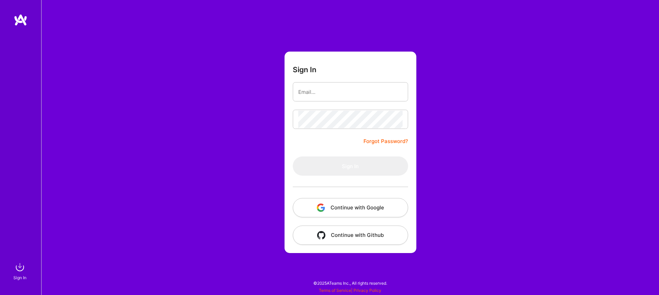
click at [354, 211] on button "Continue with Google" at bounding box center [350, 207] width 115 height 19
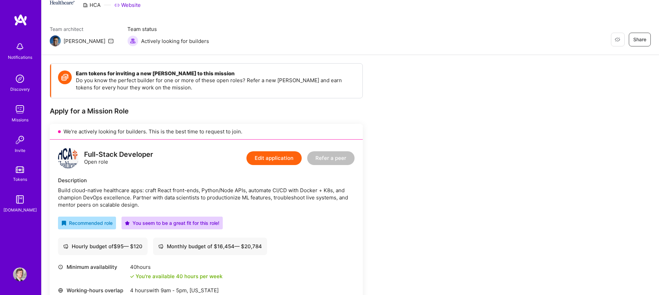
scroll to position [37, 0]
click at [19, 49] on img at bounding box center [20, 47] width 14 height 14
click at [18, 19] on img at bounding box center [21, 20] width 14 height 12
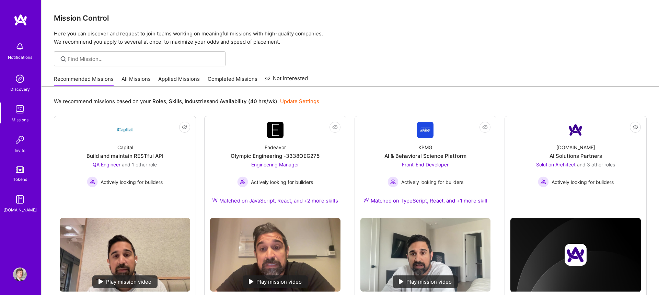
click at [180, 81] on link "Applied Missions" at bounding box center [179, 80] width 42 height 11
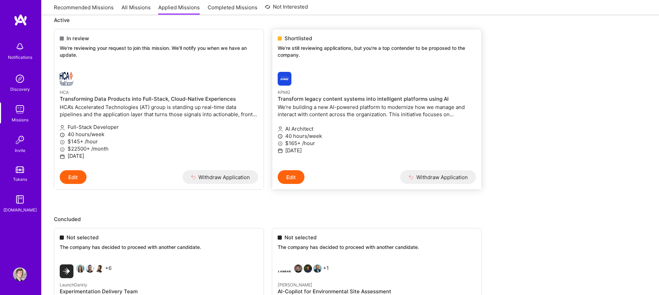
scroll to position [84, 0]
click at [428, 176] on button "Withdraw Application" at bounding box center [438, 176] width 76 height 14
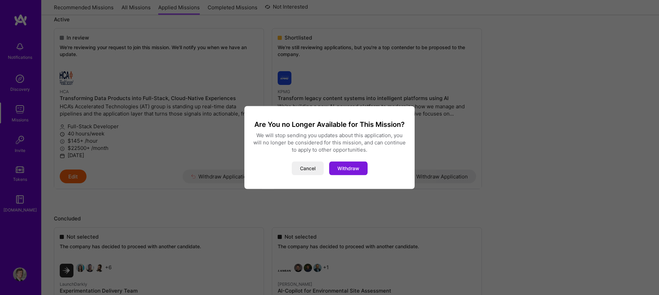
click at [338, 170] on button "Withdraw" at bounding box center [348, 168] width 38 height 14
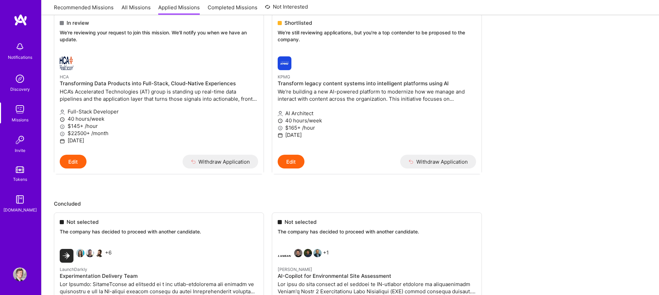
scroll to position [0, 0]
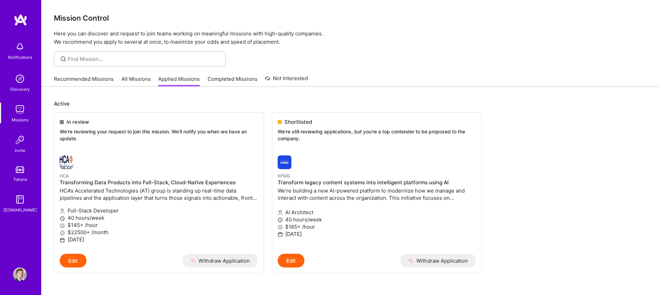
click at [482, 146] on ul "In review We're reviewing your request to join this mission. We'll notify you w…" at bounding box center [350, 202] width 593 height 181
